Goal: Task Accomplishment & Management: Manage account settings

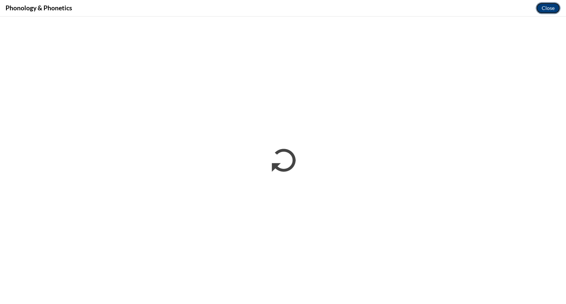
click at [548, 5] on button "Close" at bounding box center [547, 8] width 25 height 12
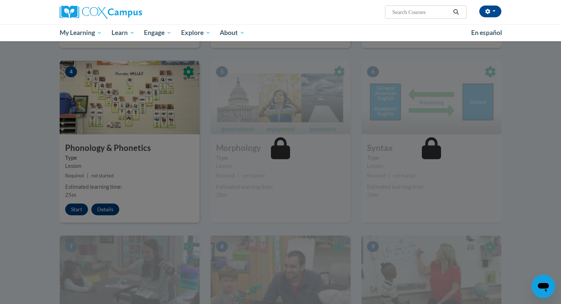
scroll to position [343, 0]
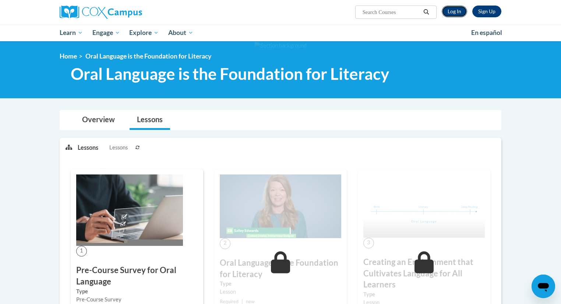
click at [452, 14] on link "Log In" at bounding box center [454, 12] width 25 height 12
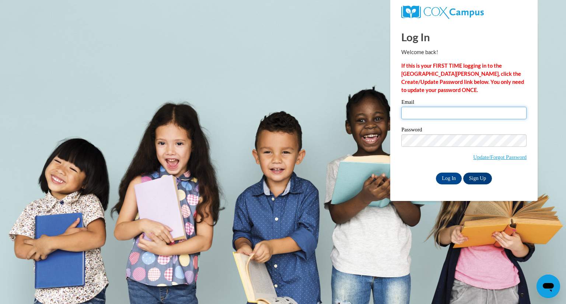
click at [439, 117] on input "Email" at bounding box center [463, 113] width 125 height 13
type input "mc0135@bravemail.uncp.edu"
click at [450, 181] on input "Log In" at bounding box center [449, 179] width 26 height 12
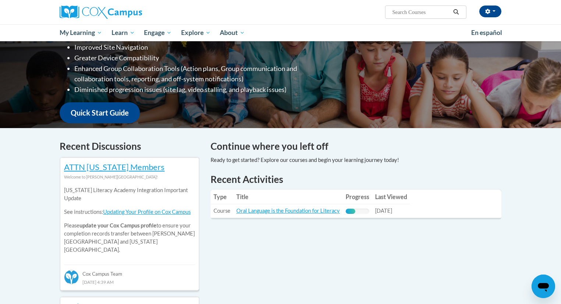
scroll to position [137, 0]
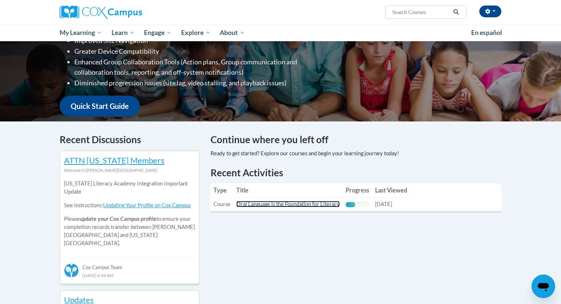
click at [331, 201] on link "Oral Language is the Foundation for Literacy" at bounding box center [287, 204] width 103 height 6
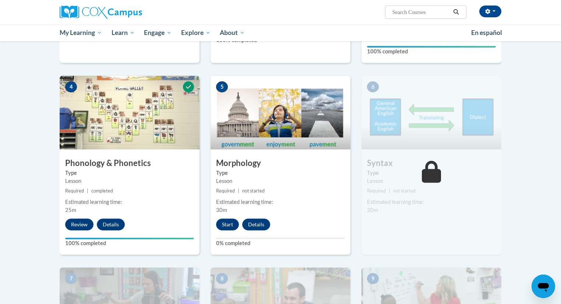
scroll to position [331, 0]
